Goal: Entertainment & Leisure: Consume media (video, audio)

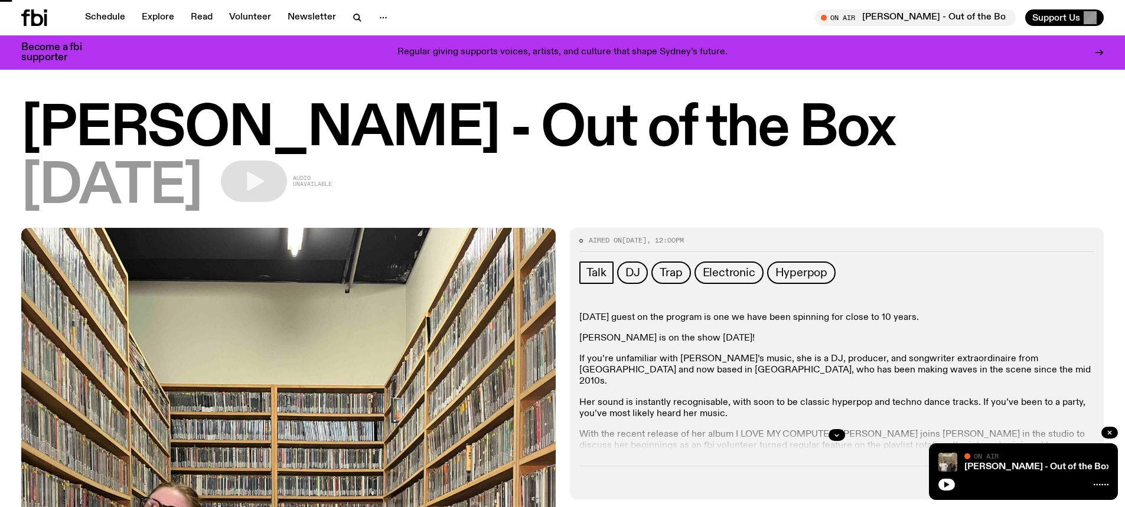
scroll to position [286, 0]
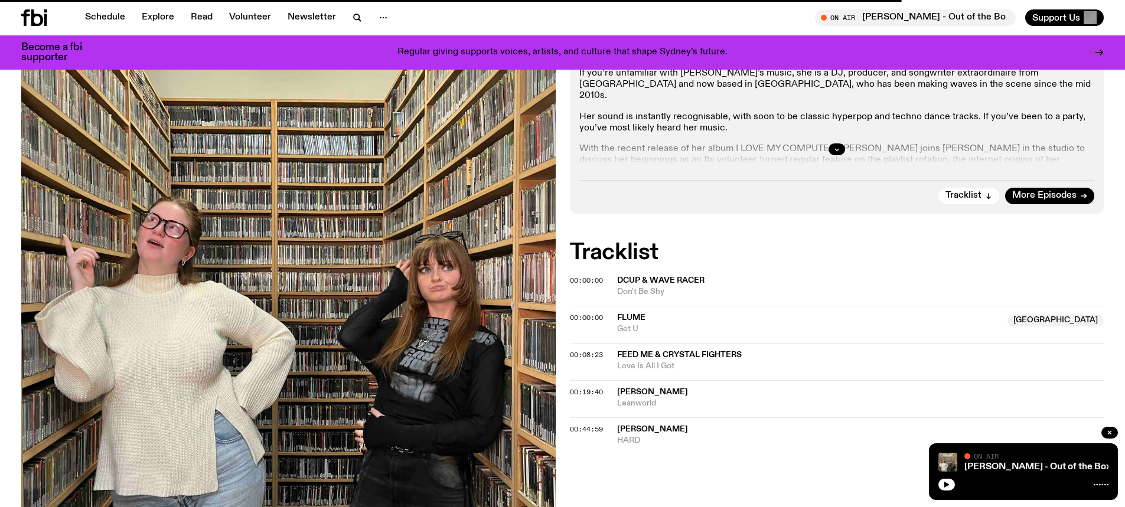
click at [37, 11] on icon at bounding box center [34, 17] width 26 height 17
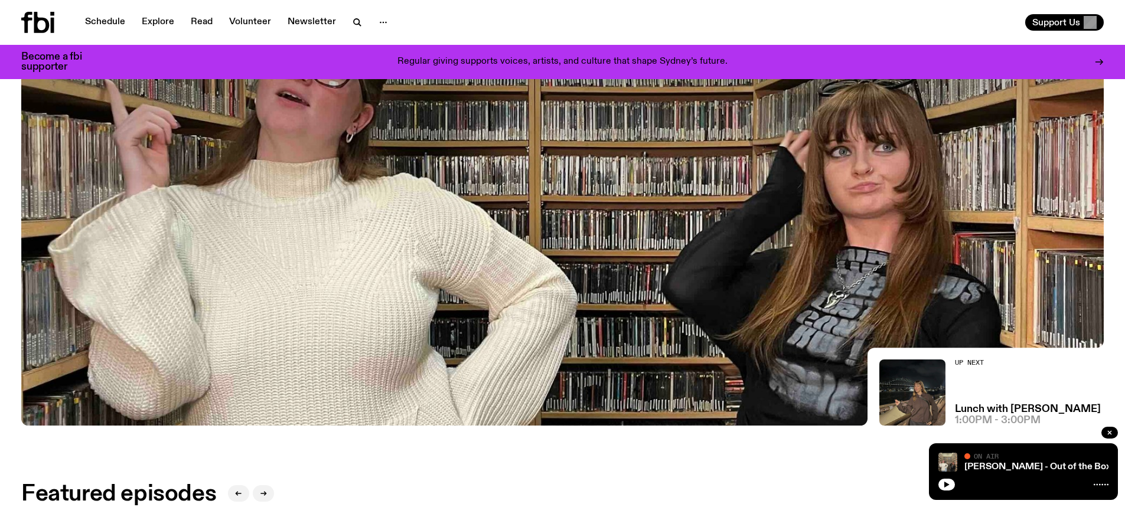
scroll to position [0, 0]
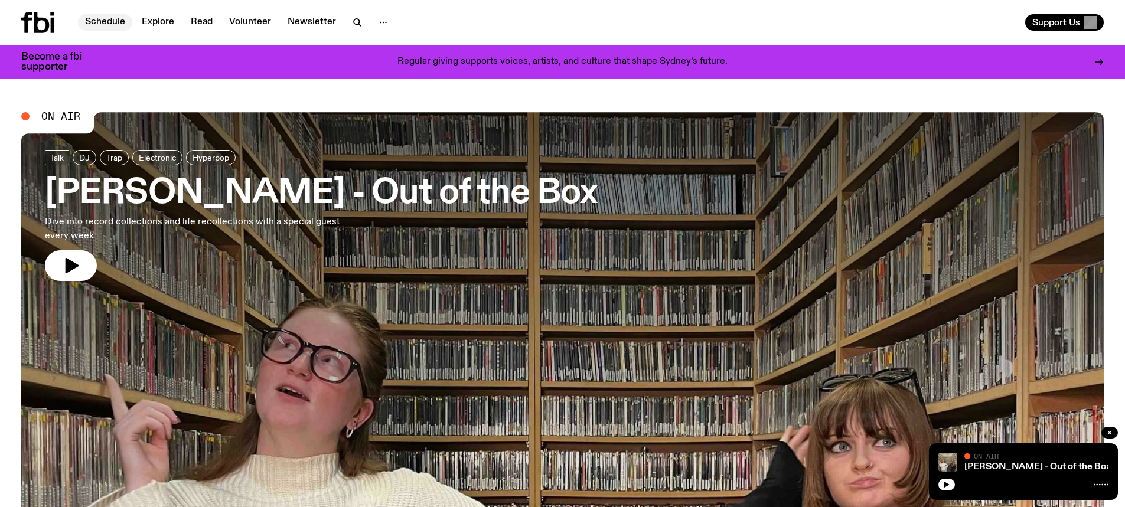
click at [105, 22] on link "Schedule" at bounding box center [105, 22] width 54 height 17
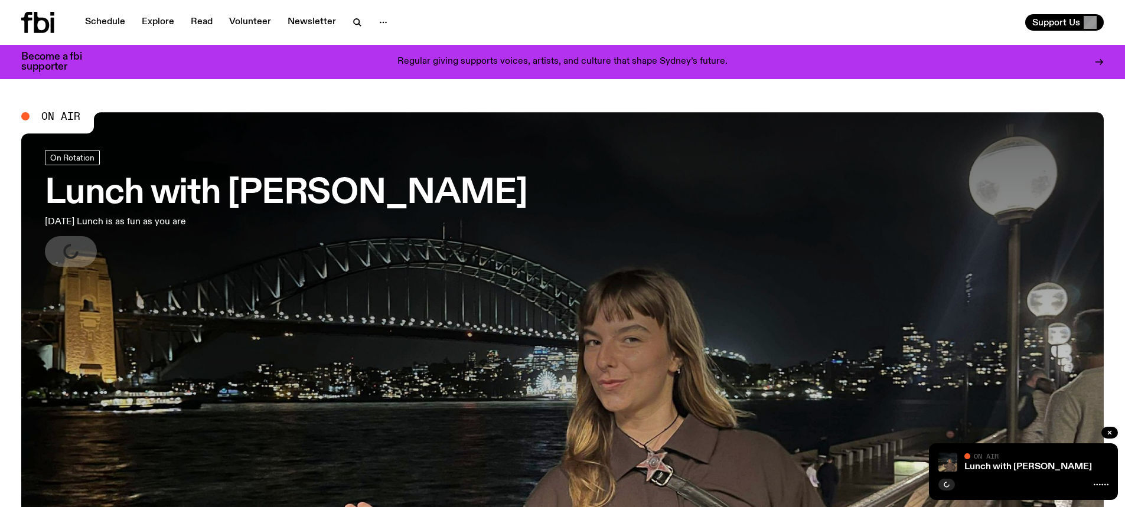
click at [191, 191] on h3 "Lunch with [PERSON_NAME]" at bounding box center [286, 193] width 483 height 33
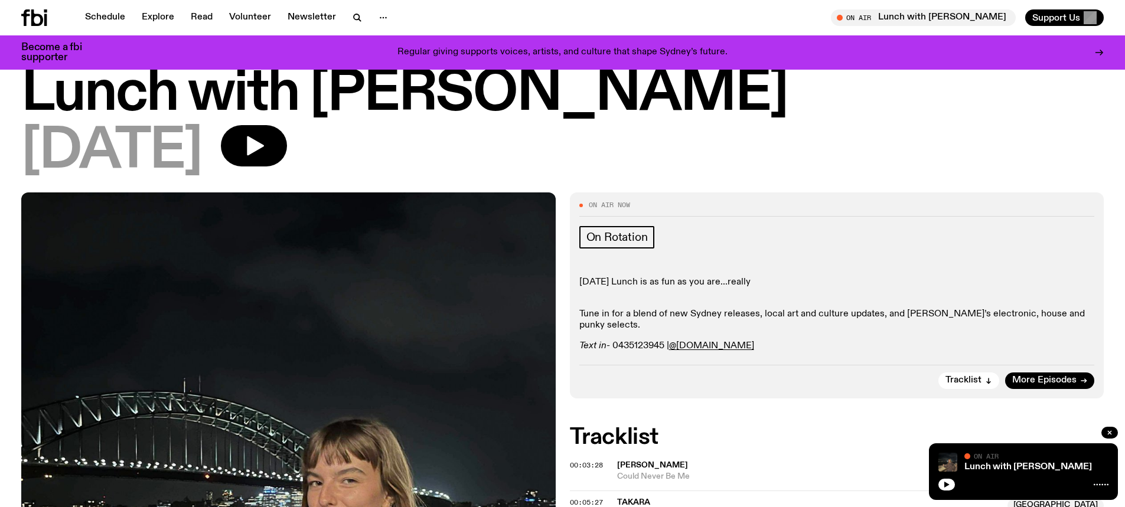
scroll to position [291, 0]
